Goal: Find specific page/section: Find specific page/section

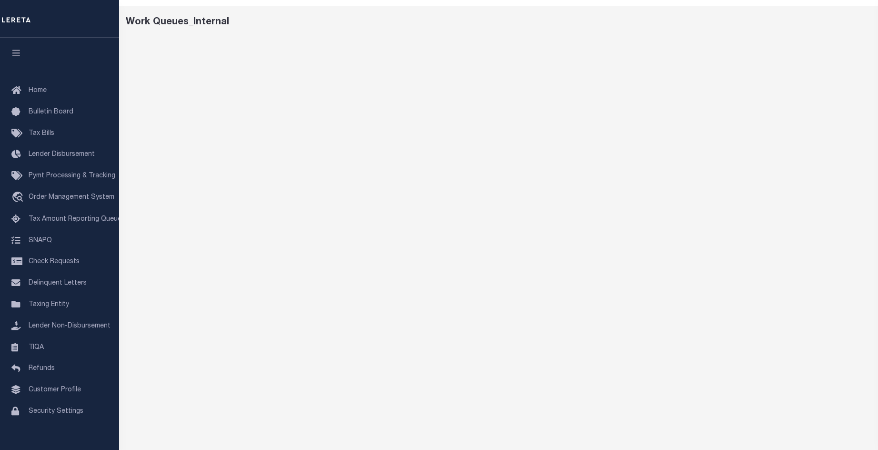
scroll to position [35, 0]
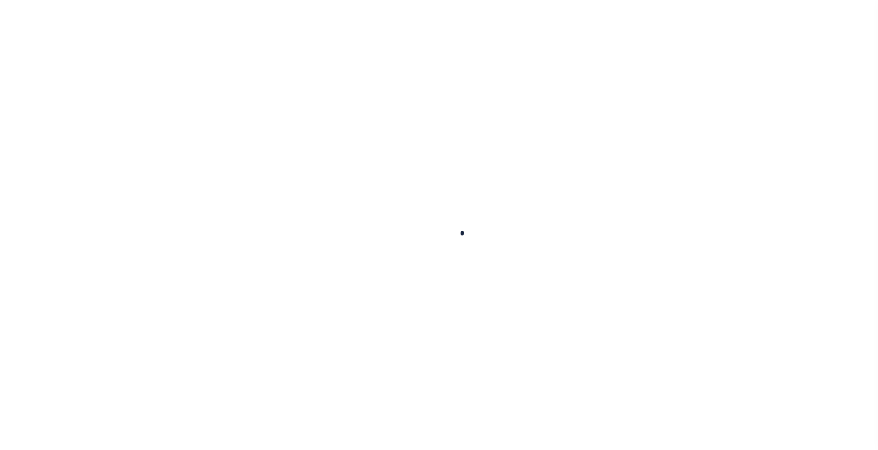
scroll to position [35, 0]
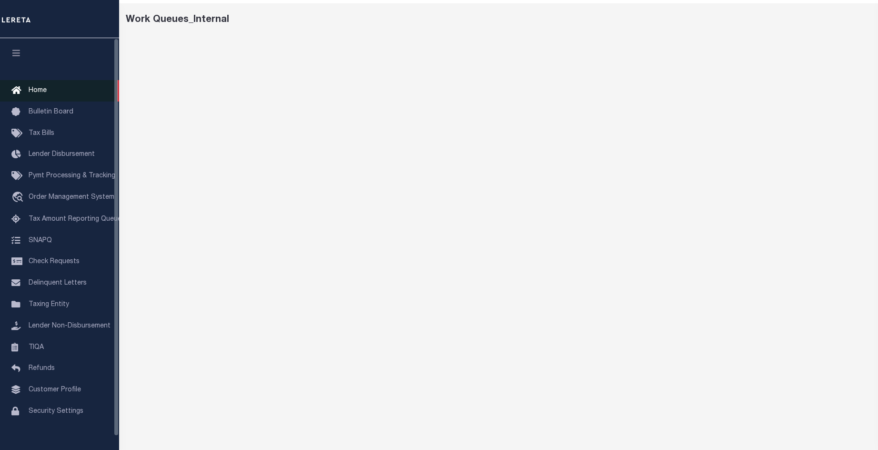
click at [40, 92] on span "Home" at bounding box center [38, 90] width 18 height 7
